Goal: Task Accomplishment & Management: Use online tool/utility

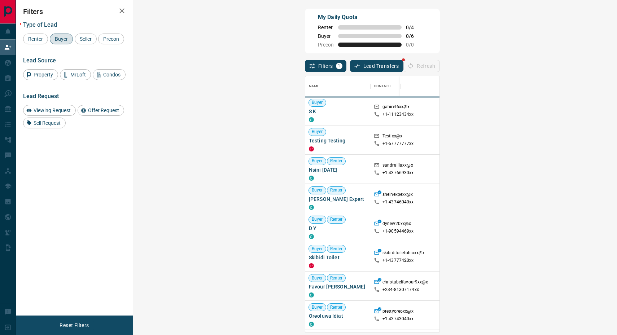
scroll to position [250, 462]
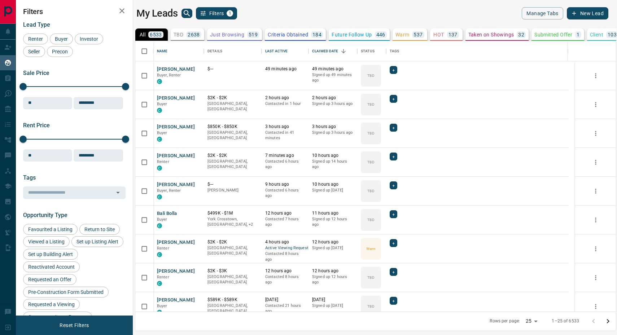
scroll to position [264, 474]
